Goal: Transaction & Acquisition: Purchase product/service

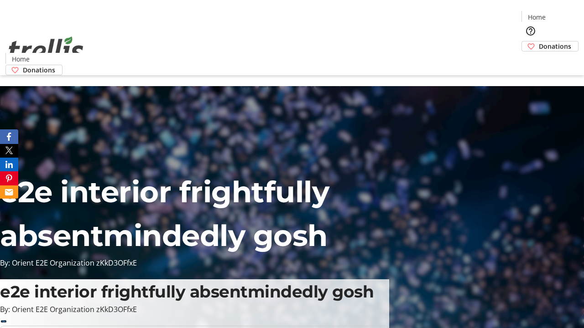
click at [539, 41] on span "Donations" at bounding box center [555, 46] width 32 height 10
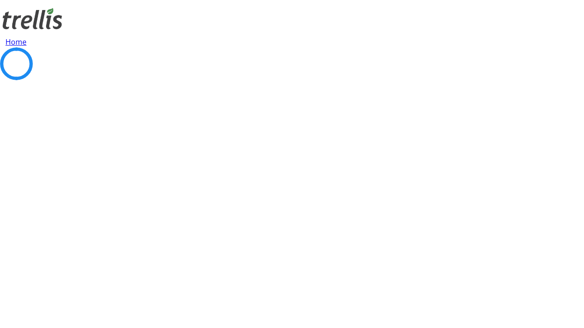
select select "CA"
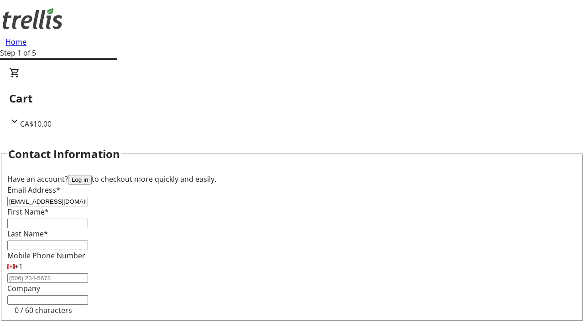
type input "[EMAIL_ADDRESS][DOMAIN_NAME]"
type input "Rashad"
type input "[PERSON_NAME]"
type input "[STREET_ADDRESS][PERSON_NAME]"
type input "Kelowna"
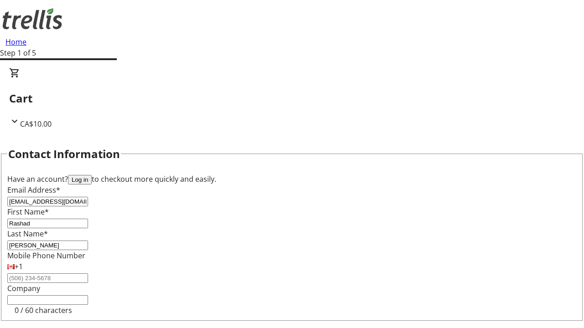
select select "BC"
type input "Kelowna"
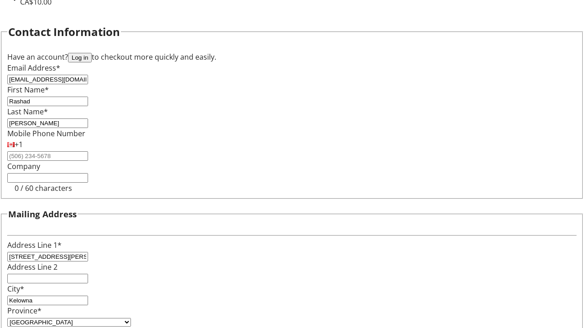
type input "V1Y 0C2"
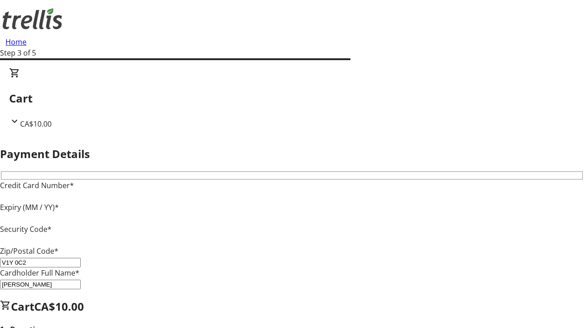
type input "V1Y 0C2"
